Goal: Task Accomplishment & Management: Use online tool/utility

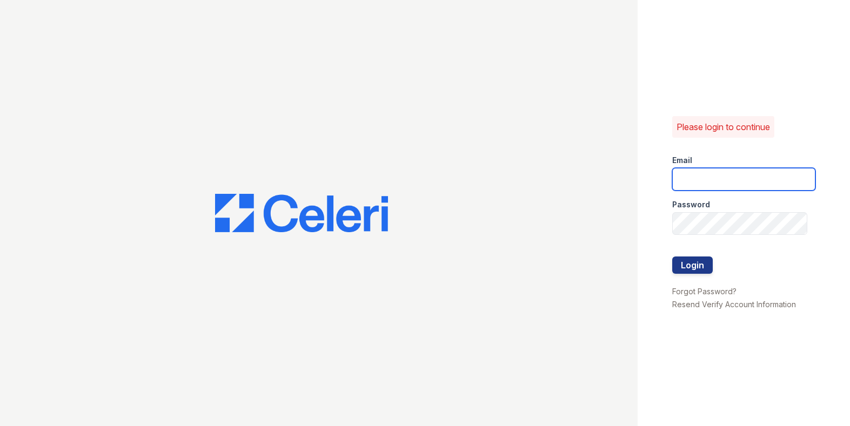
click at [746, 180] on input "email" at bounding box center [743, 179] width 143 height 23
type input "l"
type input "[EMAIL_ADDRESS][DOMAIN_NAME]"
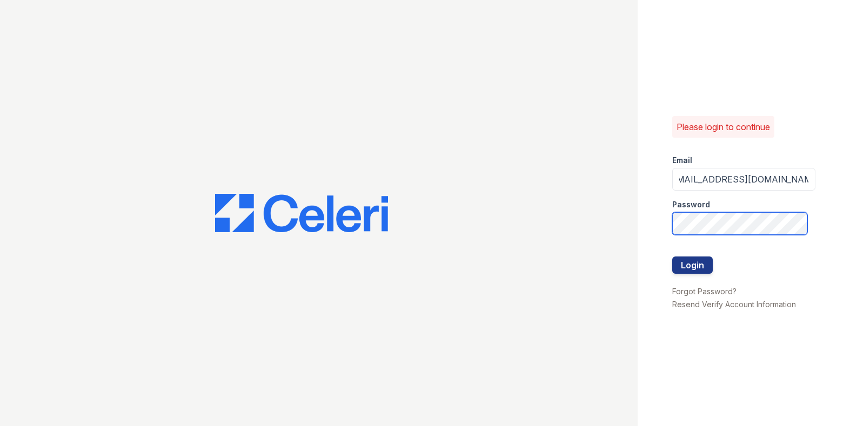
scroll to position [0, 0]
click at [672, 257] on button "Login" at bounding box center [692, 265] width 41 height 17
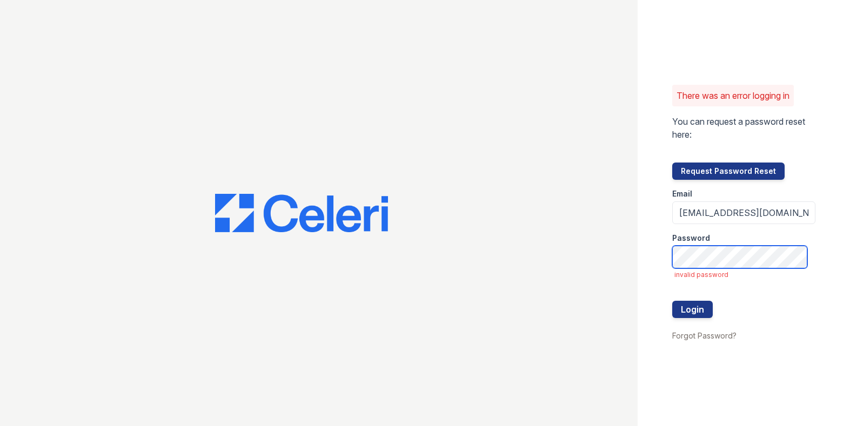
click at [672, 301] on button "Login" at bounding box center [692, 309] width 41 height 17
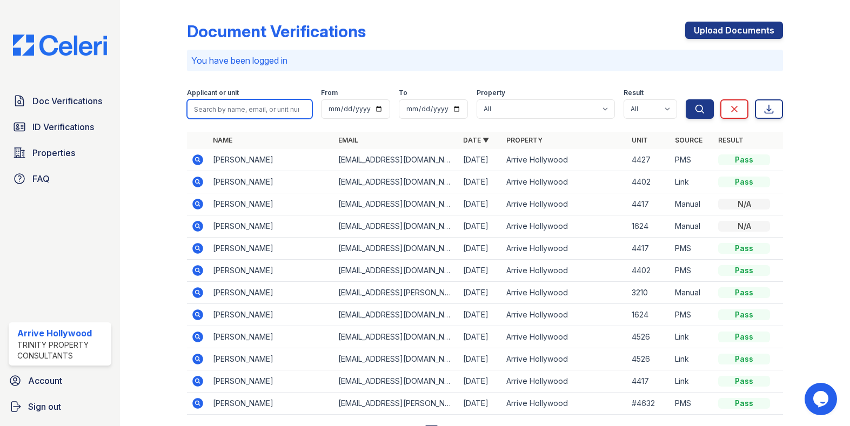
click at [210, 110] on input "search" at bounding box center [249, 108] width 125 height 19
type input "amoni"
click at [686, 99] on button "Search" at bounding box center [700, 108] width 28 height 19
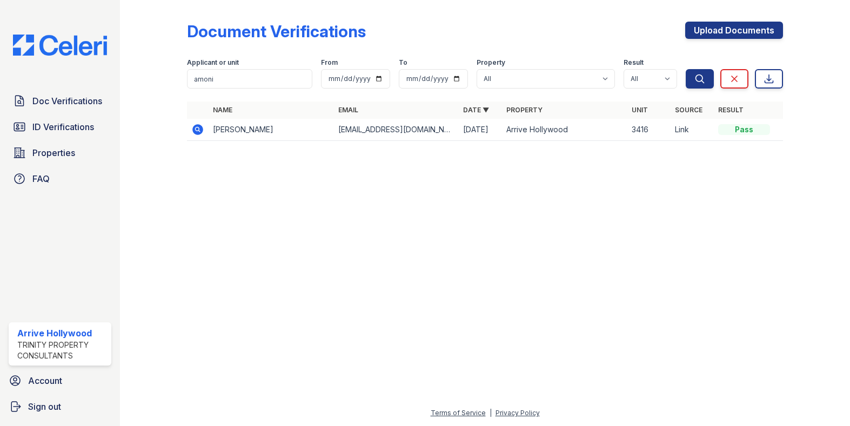
click at [201, 131] on icon at bounding box center [197, 129] width 11 height 11
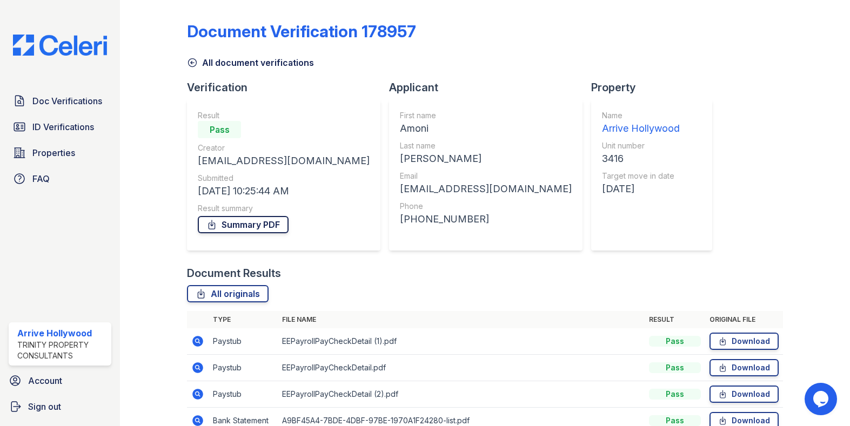
click at [247, 229] on link "Summary PDF" at bounding box center [243, 224] width 91 height 17
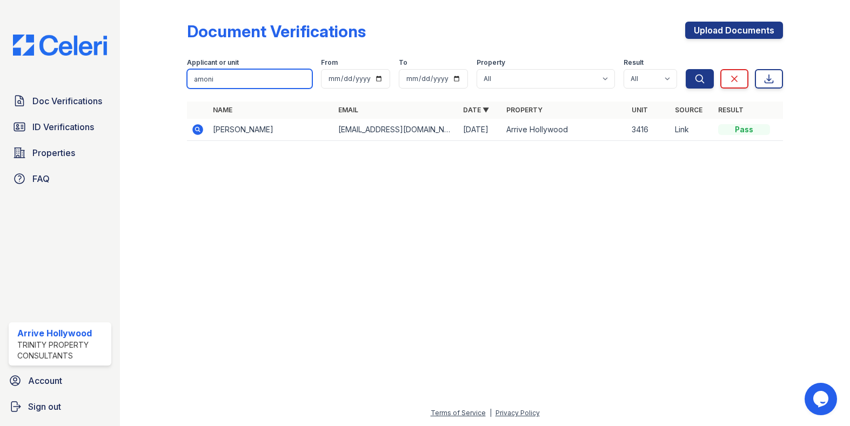
drag, startPoint x: 276, startPoint y: 80, endPoint x: 154, endPoint y: 40, distance: 128.5
click at [134, 65] on div "Document Verifications Upload Documents Filter Applicant or unit amoni From To …" at bounding box center [485, 213] width 730 height 426
type input "juan"
click at [686, 69] on button "Search" at bounding box center [700, 78] width 28 height 19
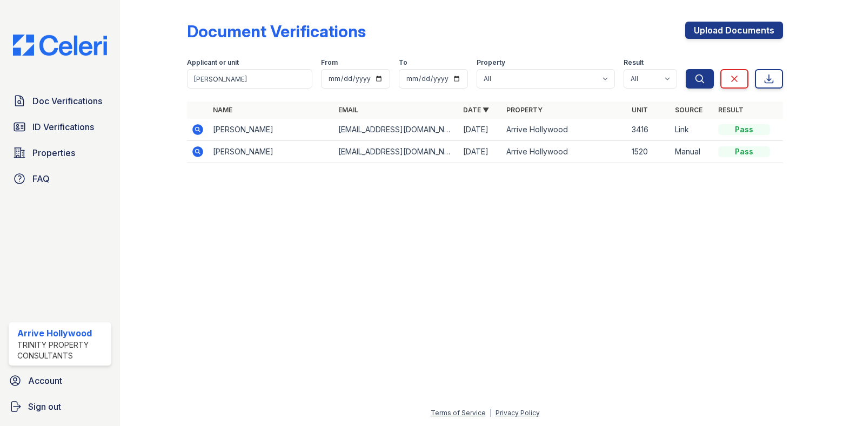
click at [198, 132] on icon at bounding box center [197, 129] width 11 height 11
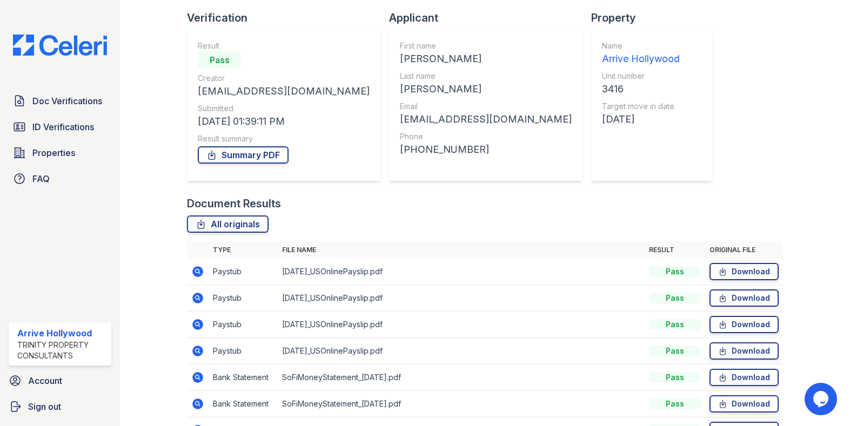
scroll to position [162, 0]
